Goal: Information Seeking & Learning: Learn about a topic

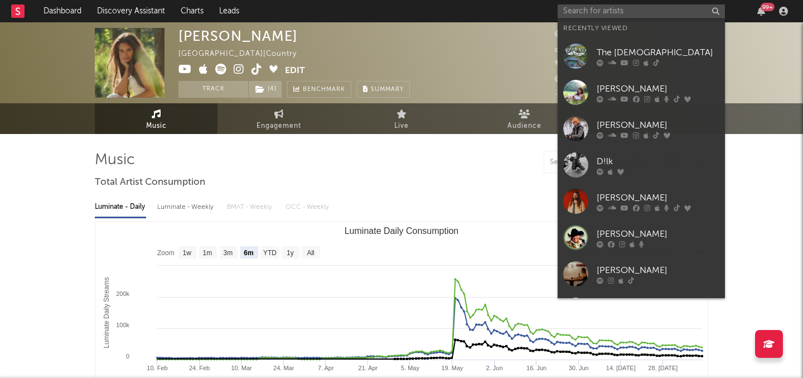
select select "6m"
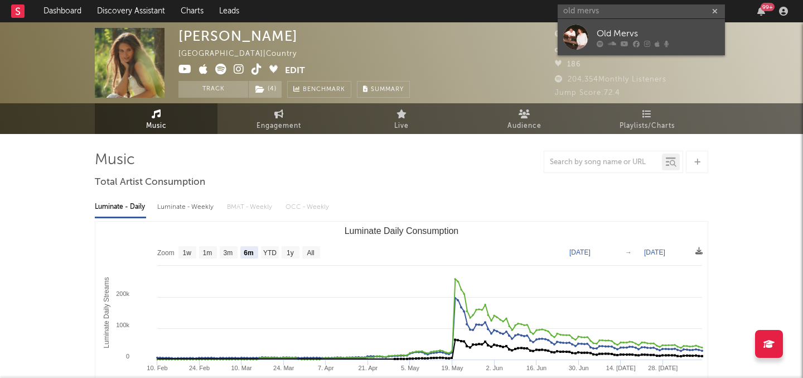
type input "old mervs"
click at [649, 38] on div "Old Mervs" at bounding box center [658, 33] width 123 height 13
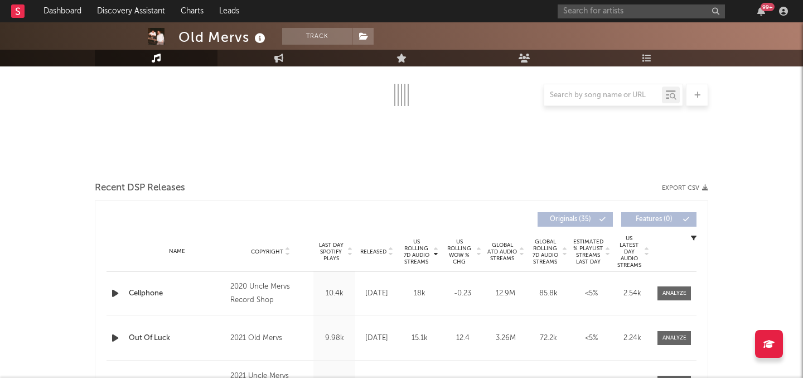
scroll to position [199, 0]
click at [379, 248] on span "Released" at bounding box center [373, 251] width 26 height 7
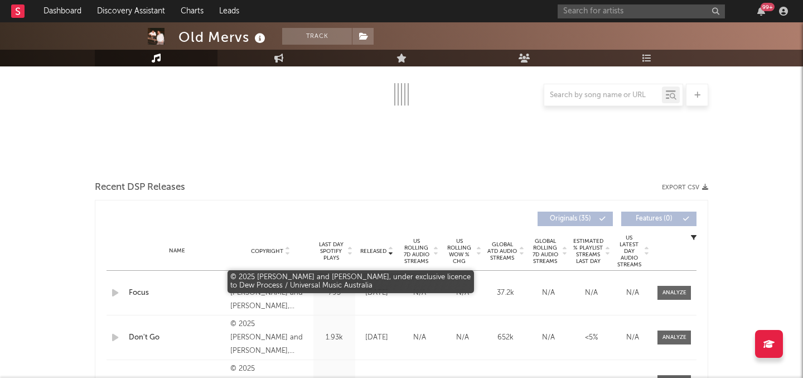
select select "6m"
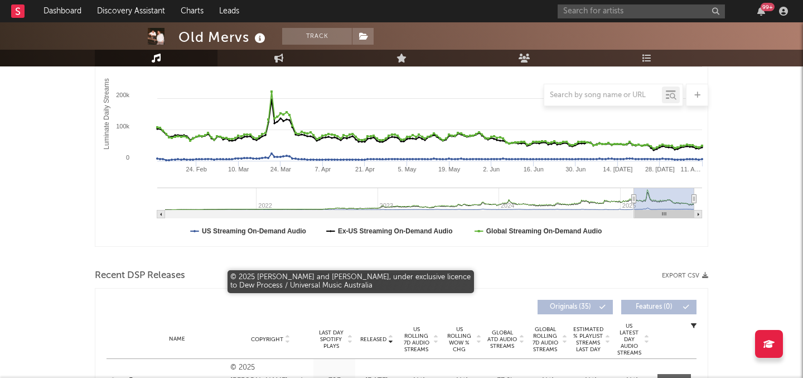
scroll to position [287, 0]
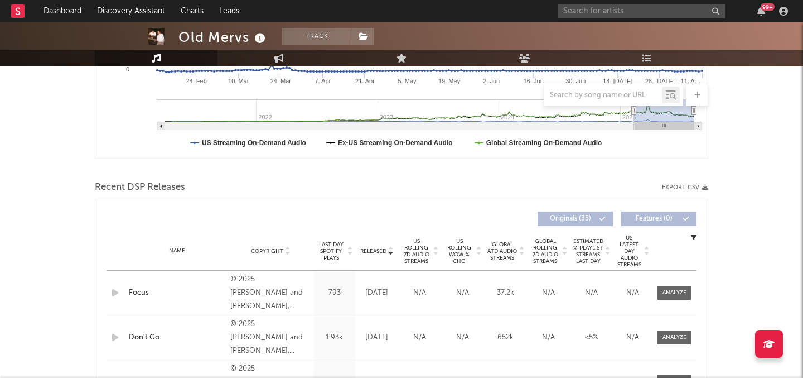
click at [427, 251] on span "US Rolling 7D Audio Streams" at bounding box center [416, 251] width 31 height 27
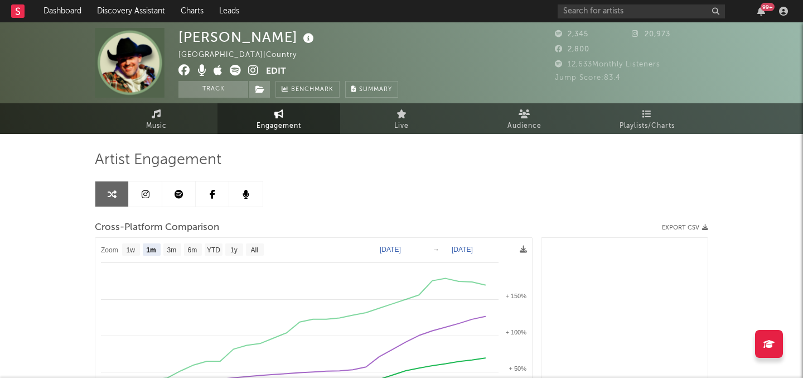
select select "1m"
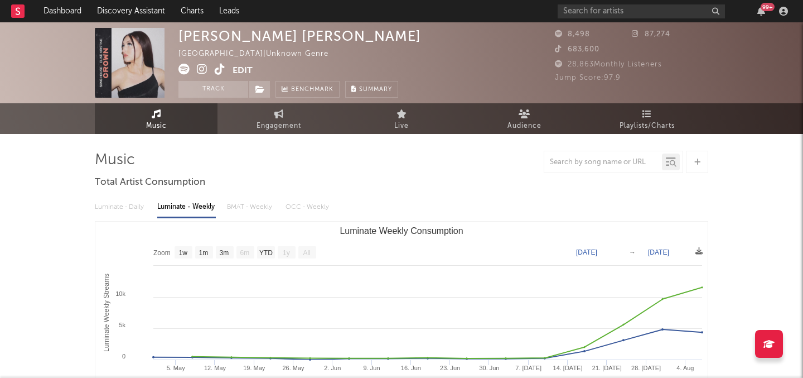
select select "1w"
click at [150, 8] on link "Discovery Assistant" at bounding box center [131, 11] width 84 height 22
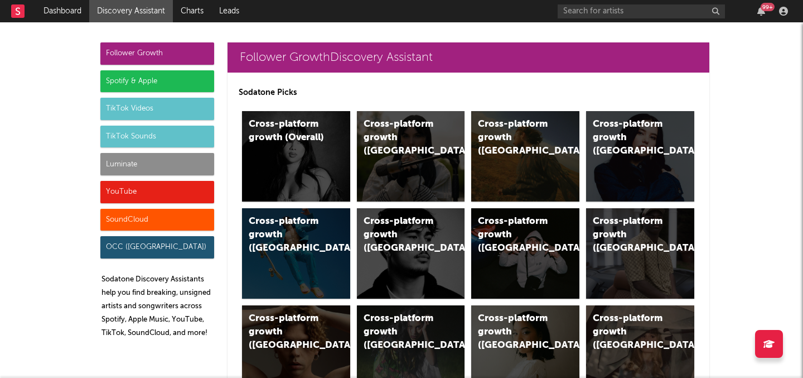
click at [192, 65] on div "Follower Growth Spotify & Apple TikTok Videos TikTok Sounds Luminate YouTube So…" at bounding box center [157, 194] width 114 height 305
click at [246, 96] on p "Sodatone Picks" at bounding box center [469, 92] width 460 height 13
click at [193, 90] on div "Spotify & Apple" at bounding box center [157, 81] width 114 height 22
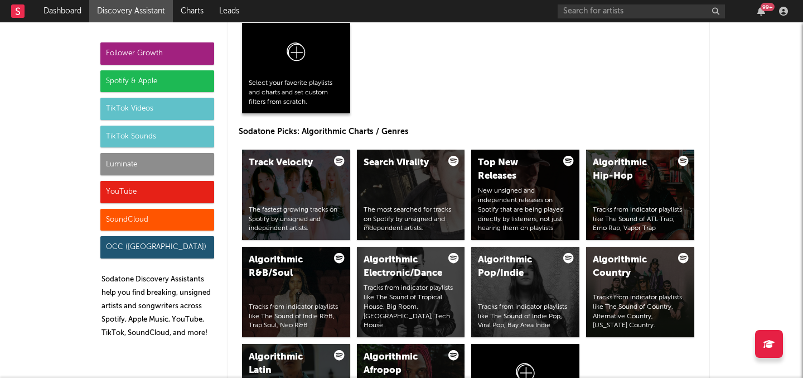
scroll to position [1299, 0]
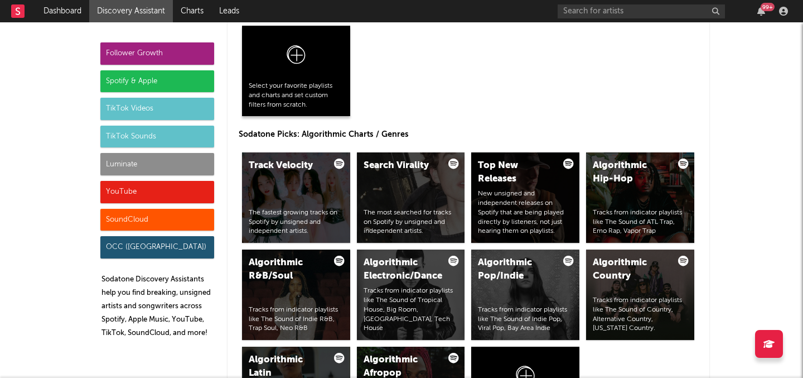
click at [293, 38] on div at bounding box center [296, 56] width 95 height 49
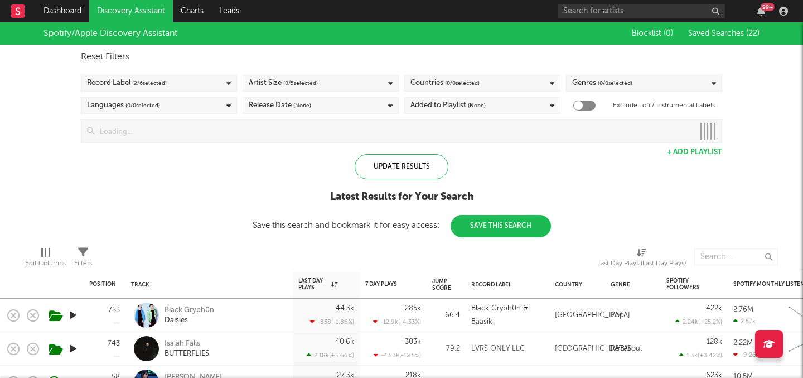
click at [324, 138] on input at bounding box center [394, 131] width 600 height 22
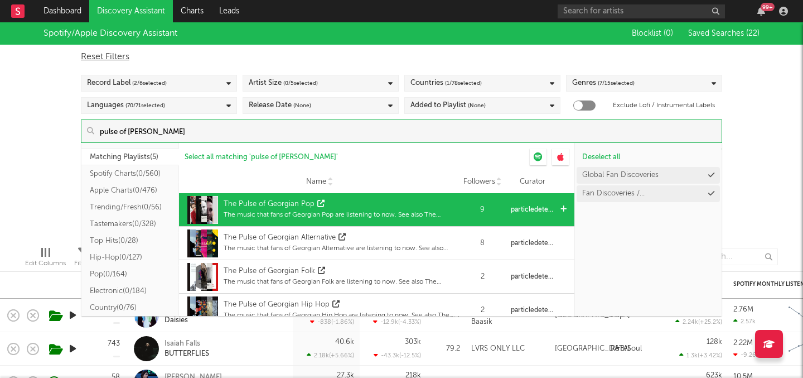
type input "pulse of georgi"
click at [331, 203] on div "The Pulse of Georgian Pop" at bounding box center [339, 204] width 231 height 11
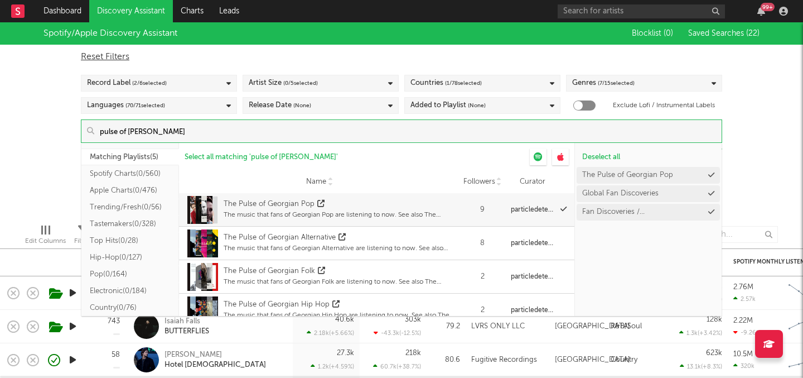
click at [60, 131] on div "Spotify/Apple Discovery Assistant Blocklist ( 0 ) Saved Searches ( 22 ) Reset F…" at bounding box center [401, 118] width 803 height 192
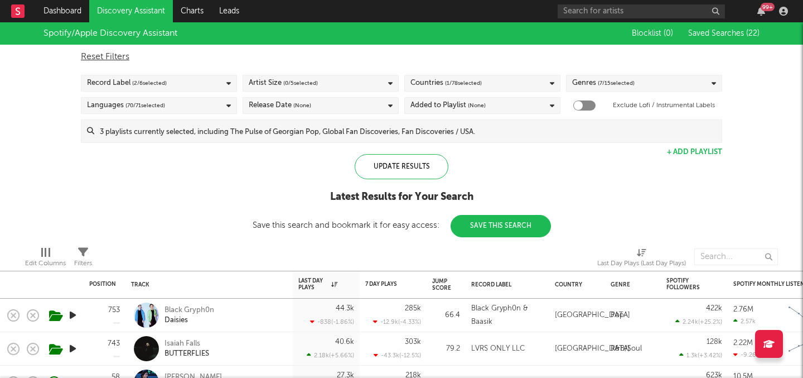
click at [138, 11] on link "Discovery Assistant" at bounding box center [131, 11] width 84 height 22
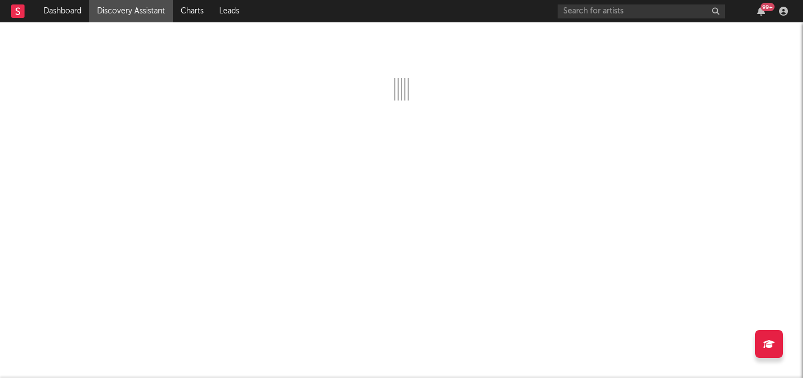
click at [138, 11] on link "Discovery Assistant" at bounding box center [131, 11] width 84 height 22
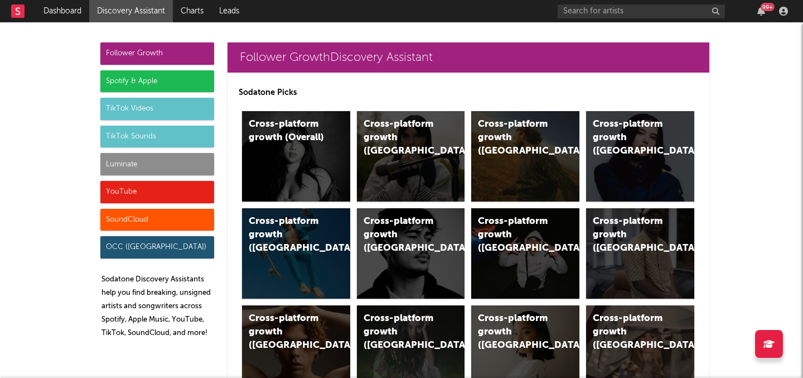
click at [140, 11] on link "Discovery Assistant" at bounding box center [131, 11] width 84 height 22
click at [162, 73] on div "Spotify & Apple" at bounding box center [157, 81] width 114 height 22
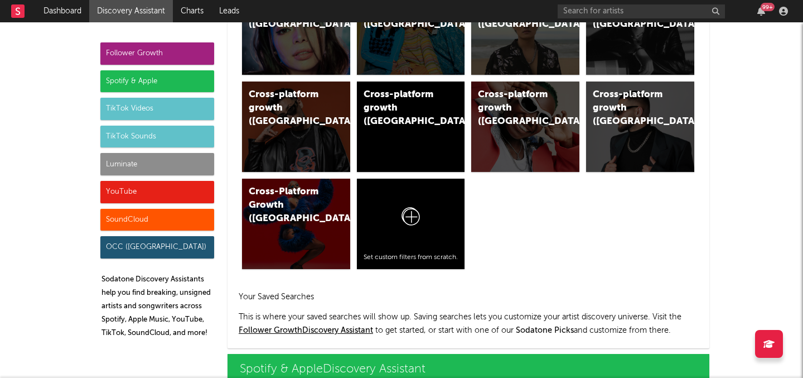
scroll to position [1115, 0]
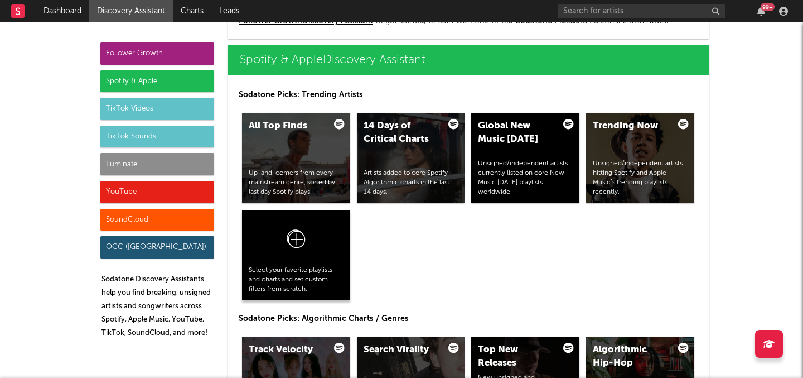
click at [296, 238] on icon at bounding box center [296, 238] width 18 height 18
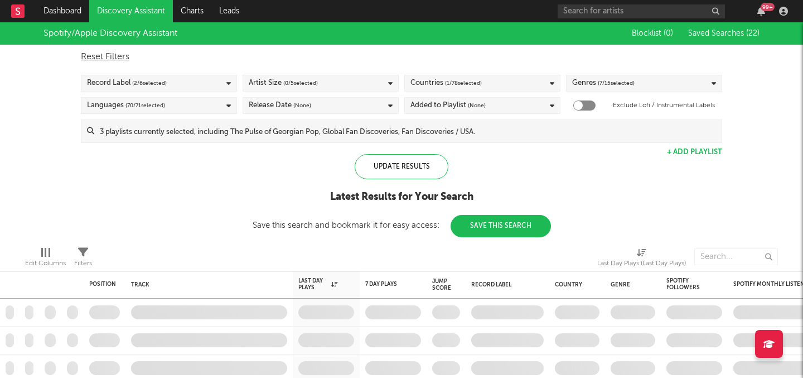
click at [347, 132] on input at bounding box center [407, 131] width 627 height 22
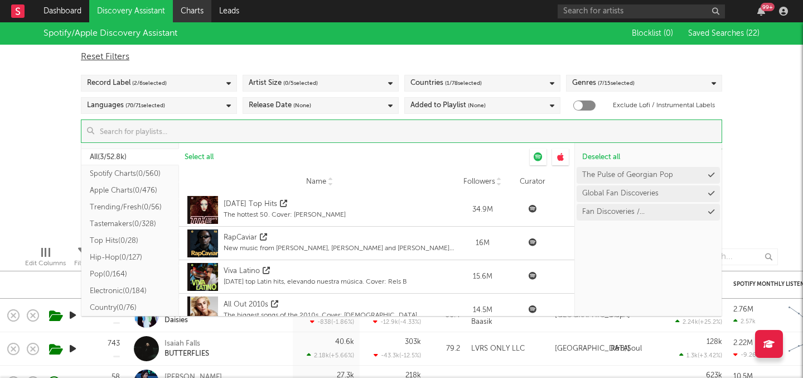
click at [198, 4] on link "Charts" at bounding box center [192, 11] width 38 height 22
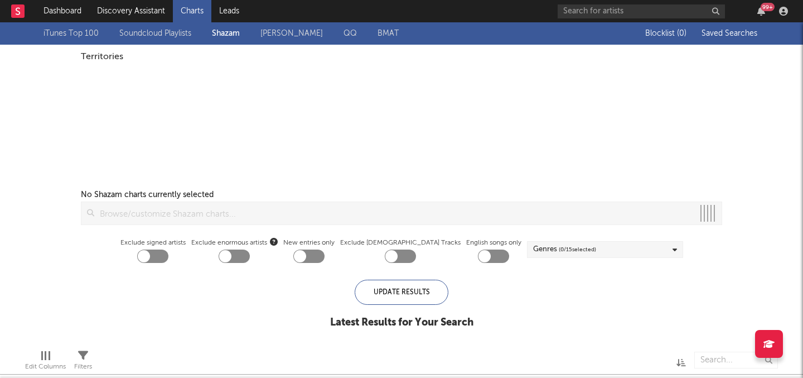
checkbox input "true"
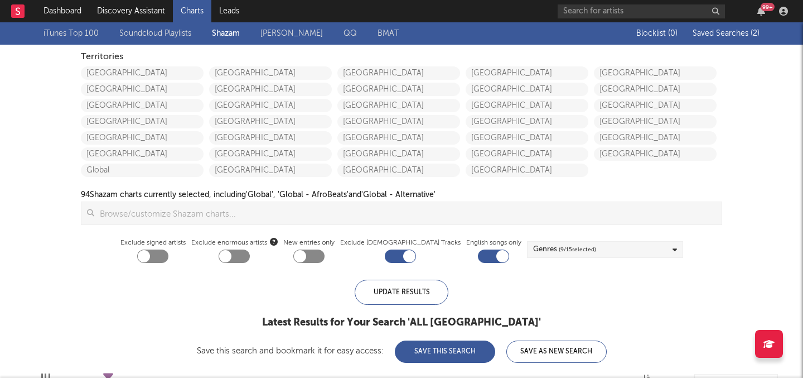
click at [721, 30] on span "Saved Searches ( 2 )" at bounding box center [726, 34] width 67 height 8
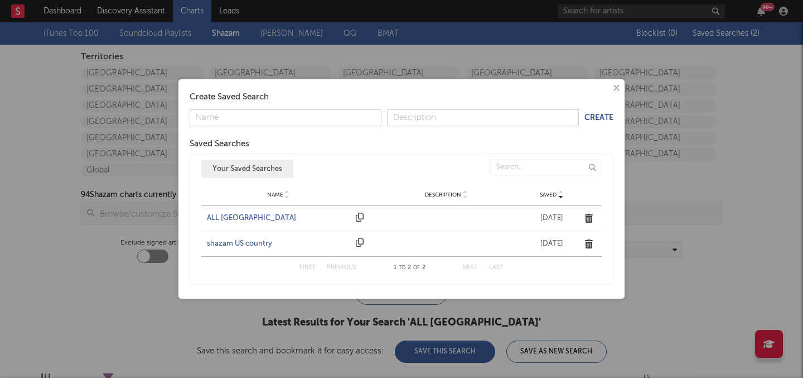
click at [608, 86] on div "Create Saved Search Create Saved Searches Saved Name Description Saved Your Sav…" at bounding box center [401, 189] width 435 height 208
click at [616, 90] on button "×" at bounding box center [616, 88] width 12 height 12
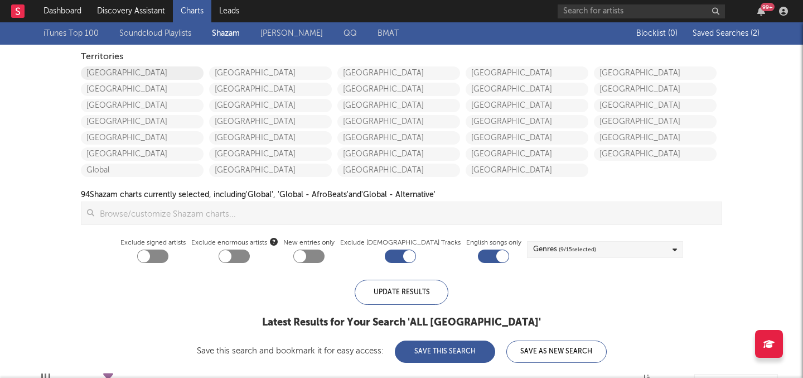
click at [174, 70] on link "[GEOGRAPHIC_DATA]" at bounding box center [142, 72] width 123 height 13
checkbox input "true"
checkbox input "false"
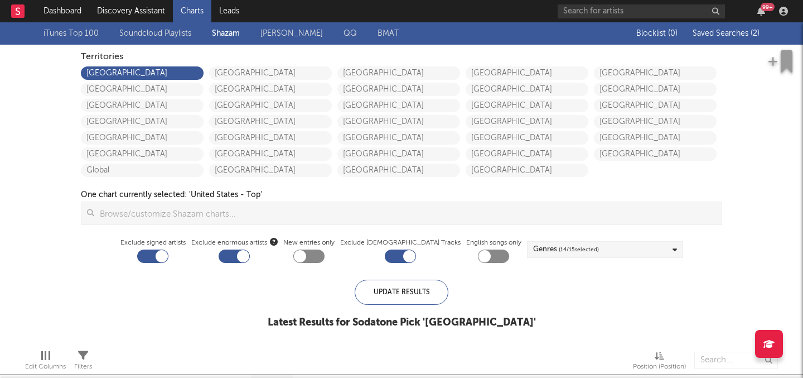
click at [230, 208] on input at bounding box center [407, 213] width 627 height 22
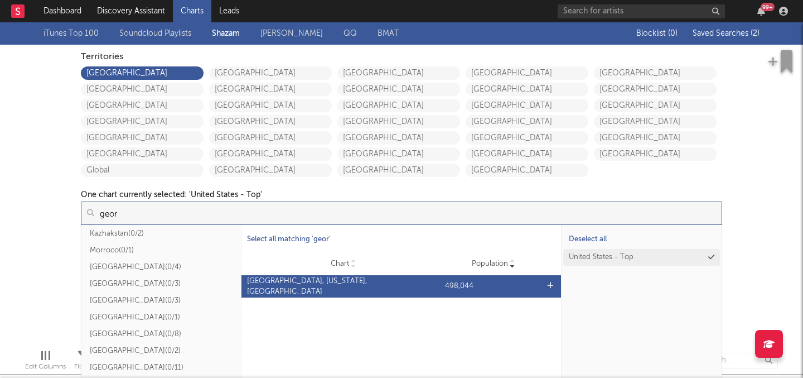
type input "geor"
click at [372, 283] on div "Atlanta, Georgia, United States" at bounding box center [343, 287] width 193 height 22
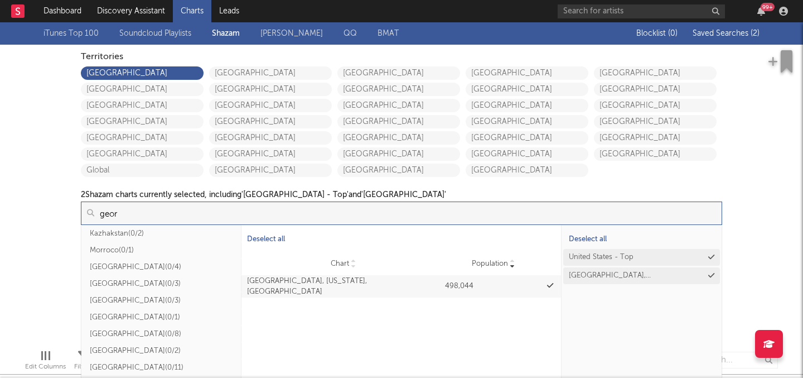
click at [743, 194] on div "iTunes Top 100 Soundcloud Playlists Shazam Warner Chappell QQ BMAT Blocklist ( …" at bounding box center [401, 181] width 803 height 318
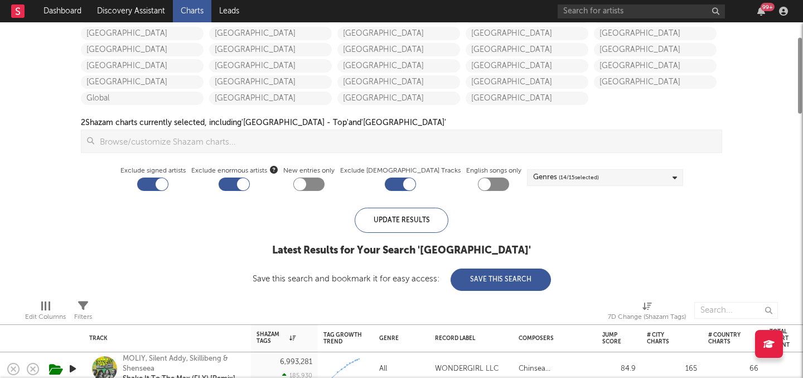
click at [330, 142] on input at bounding box center [407, 141] width 627 height 22
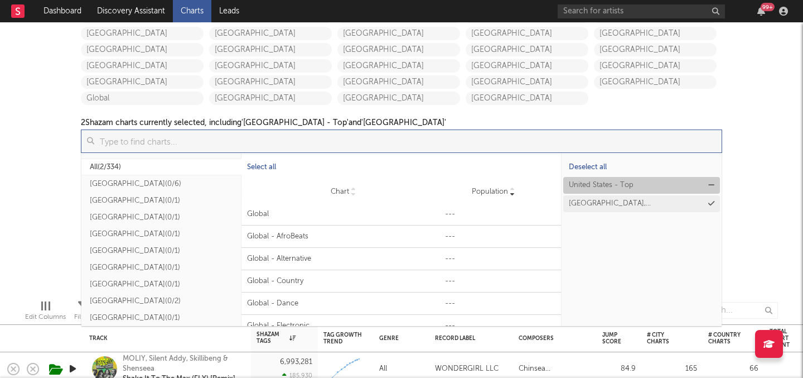
click at [589, 187] on div "United States - Top" at bounding box center [601, 184] width 65 height 7
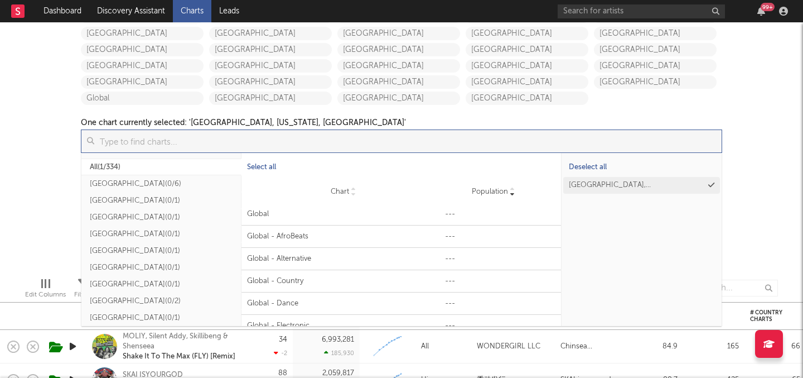
click at [762, 196] on div "iTunes Top 100 Soundcloud Playlists Shazam Warner Chappell QQ BMAT Blocklist ( …" at bounding box center [401, 109] width 803 height 318
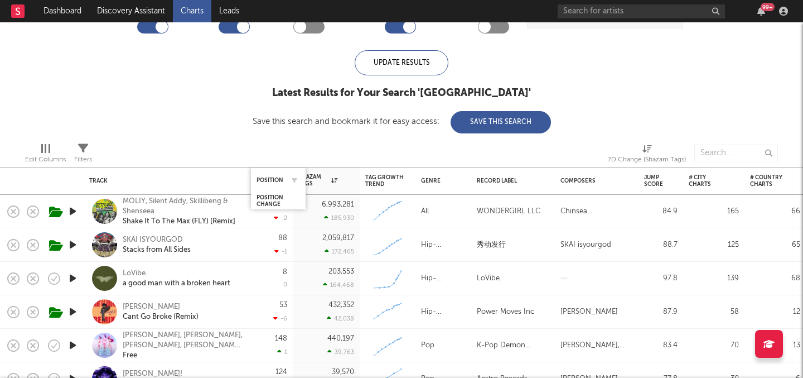
click at [277, 174] on div "Position" at bounding box center [279, 180] width 44 height 22
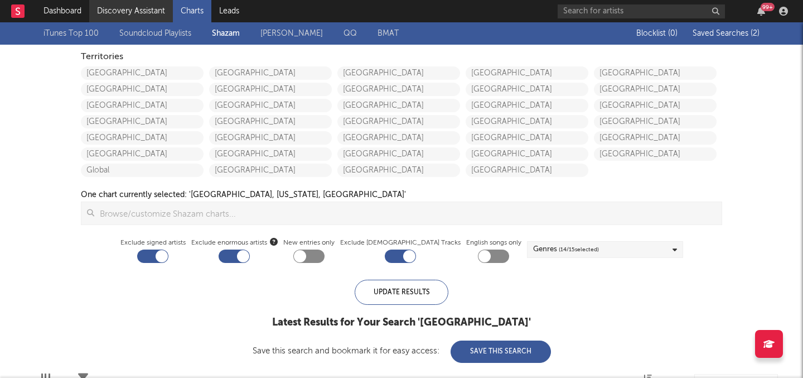
click at [164, 18] on link "Discovery Assistant" at bounding box center [131, 11] width 84 height 22
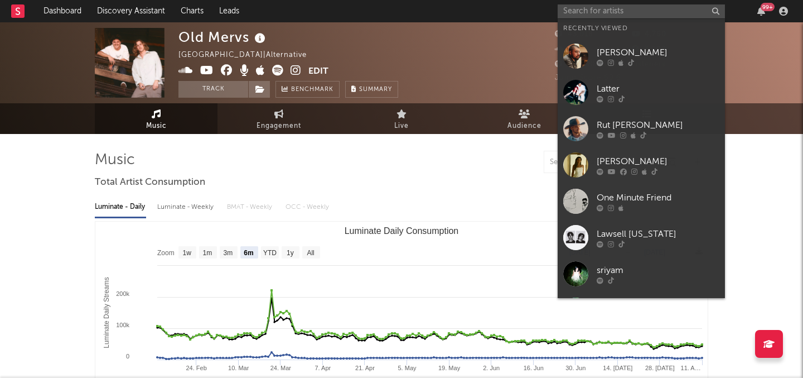
select select "6m"
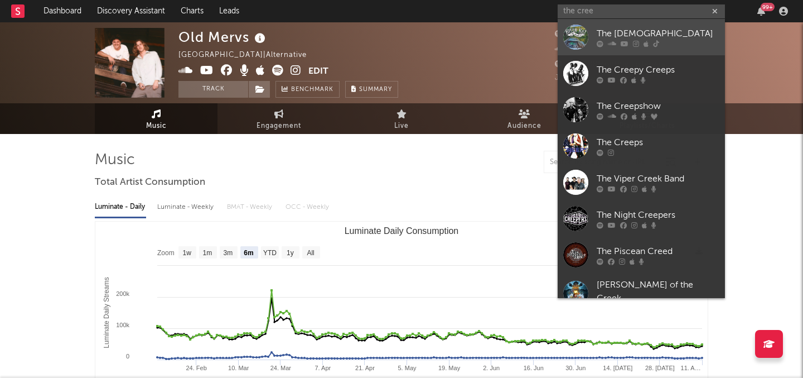
type input "the cree"
click at [644, 30] on div "The [DEMOGRAPHIC_DATA]" at bounding box center [658, 33] width 123 height 13
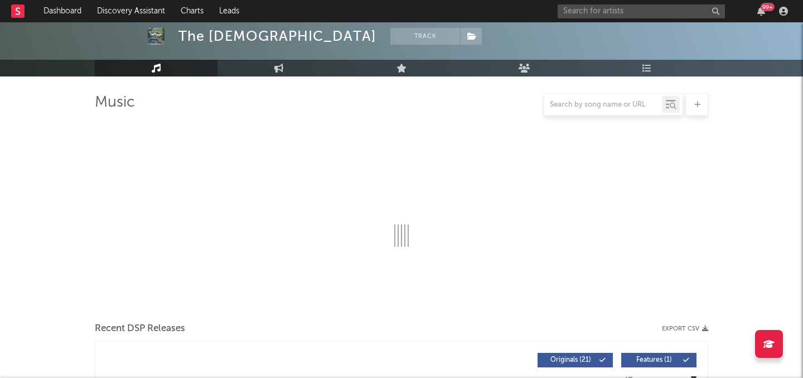
select select "6m"
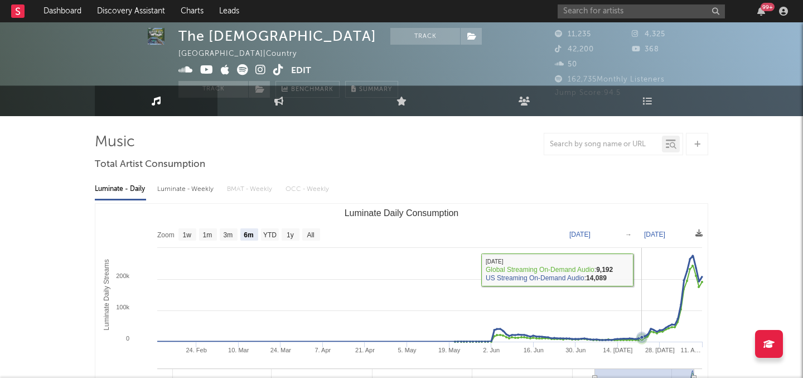
scroll to position [19, 0]
